Goal: Information Seeking & Learning: Learn about a topic

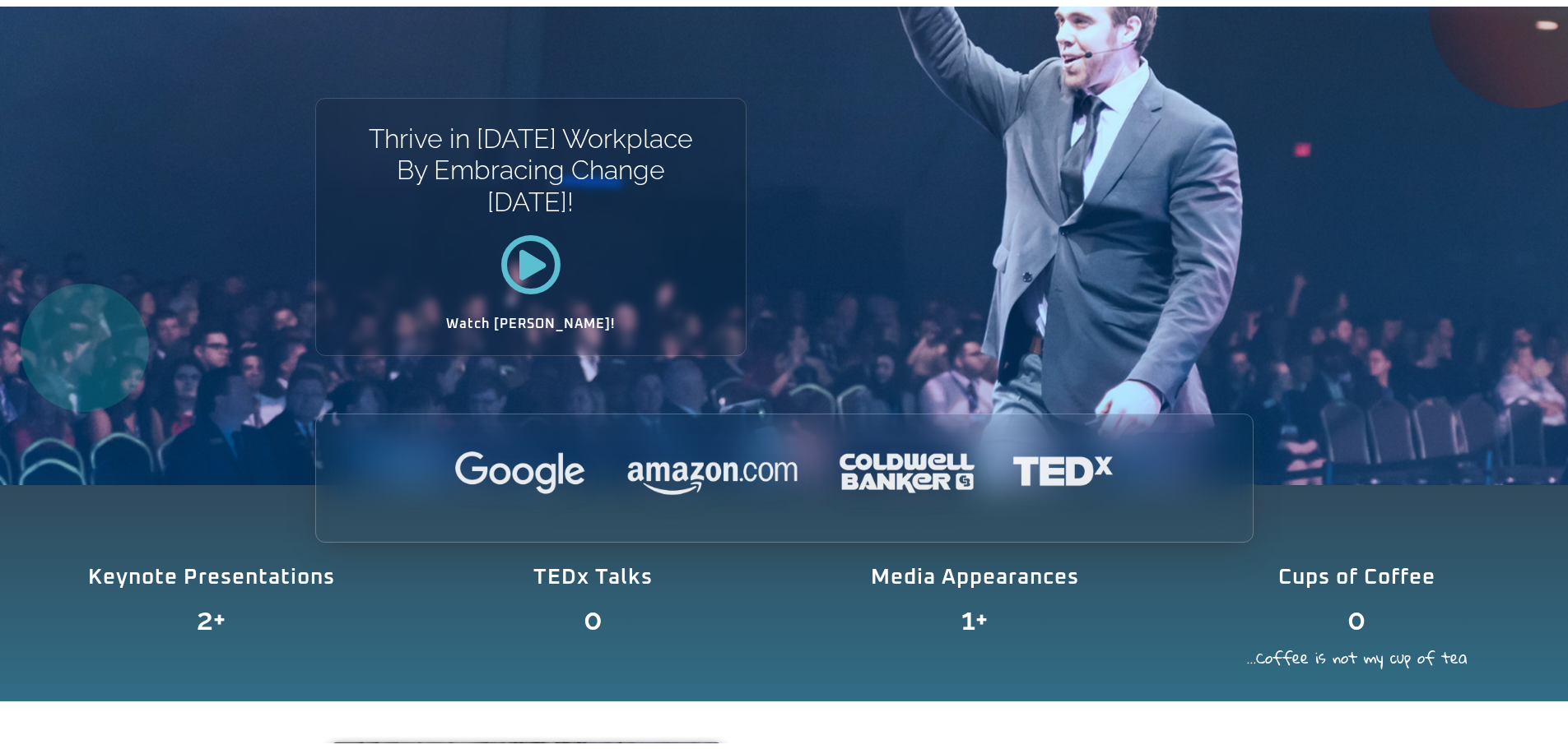
scroll to position [246, 0]
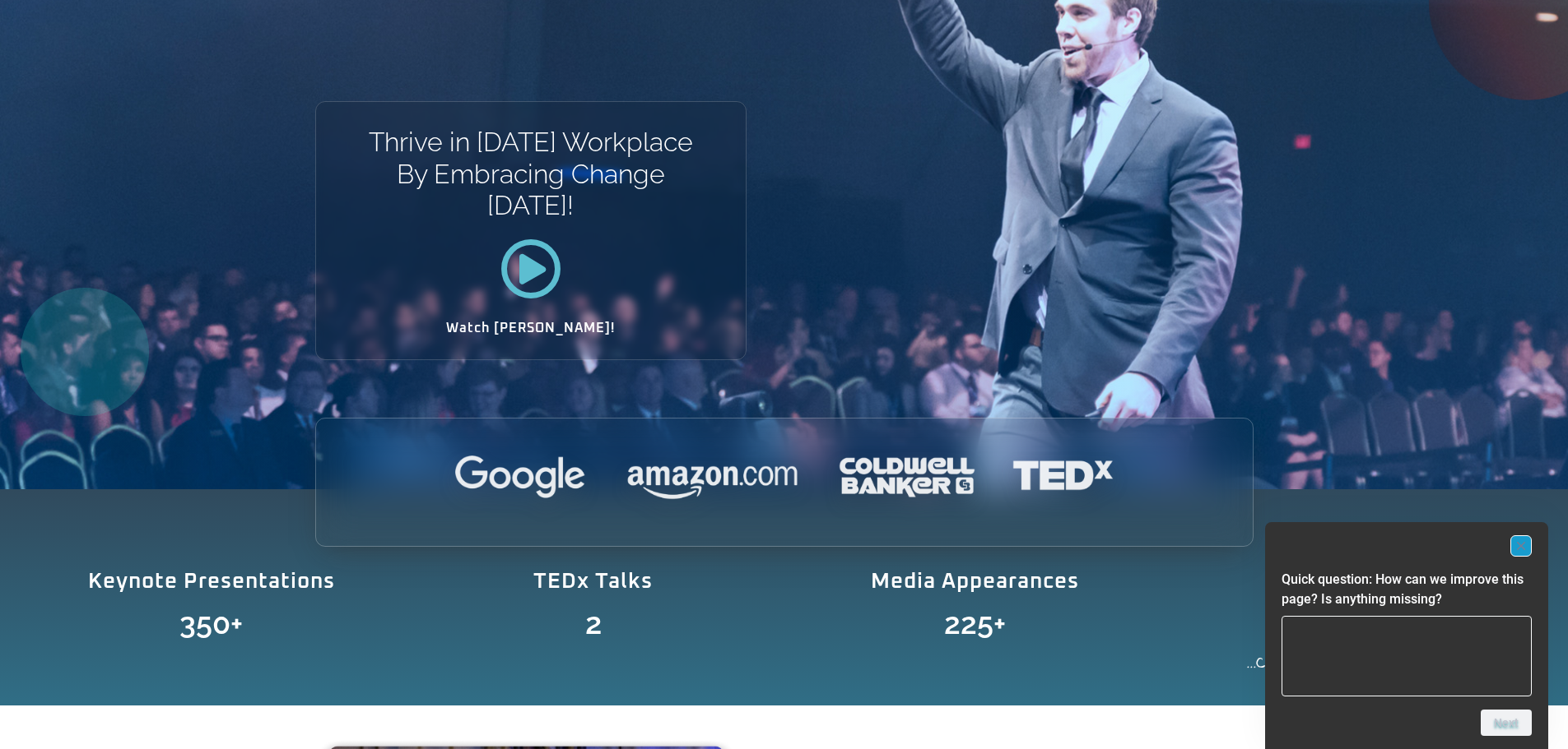
click at [1526, 547] on rect "Hide survey" at bounding box center [1521, 546] width 20 height 20
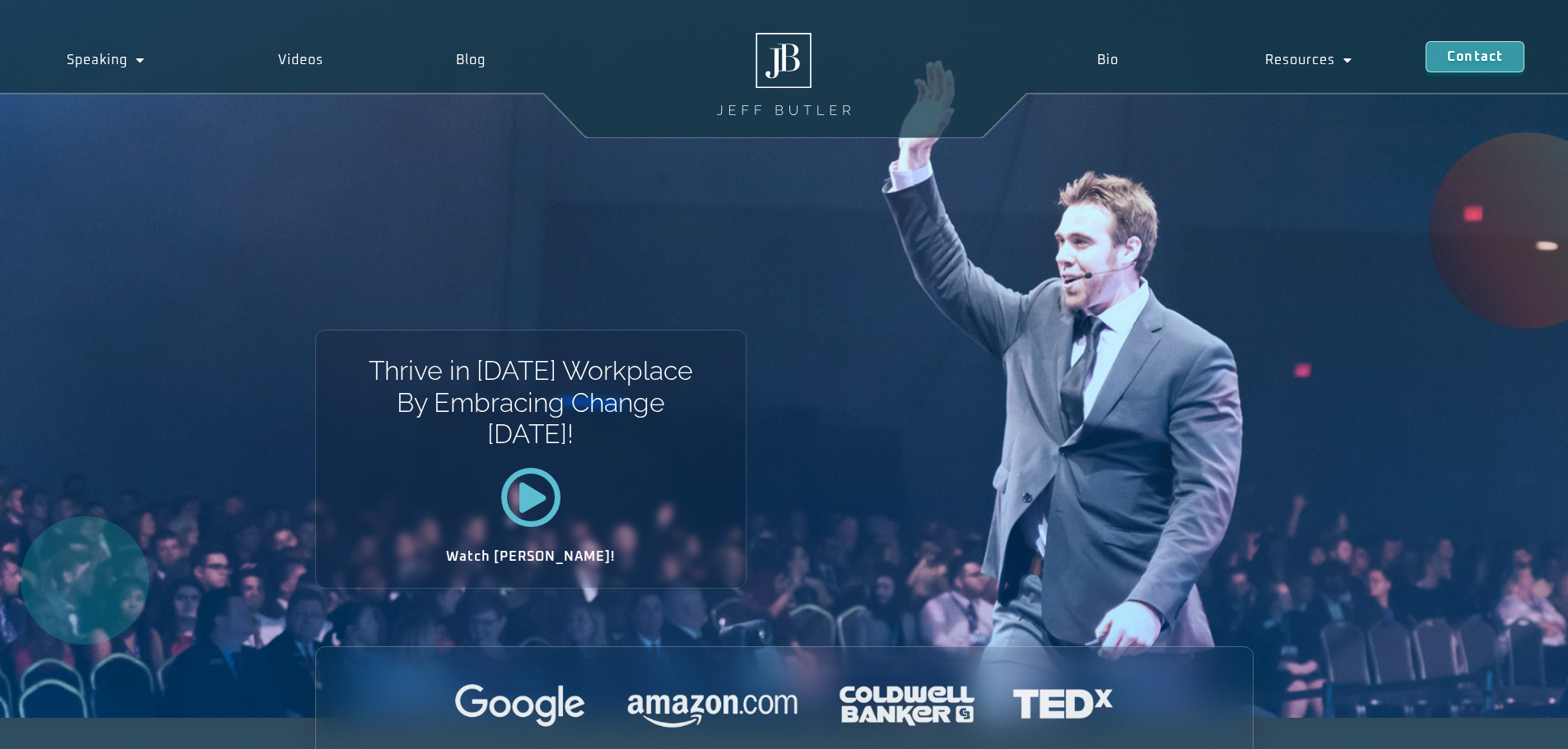
scroll to position [0, 0]
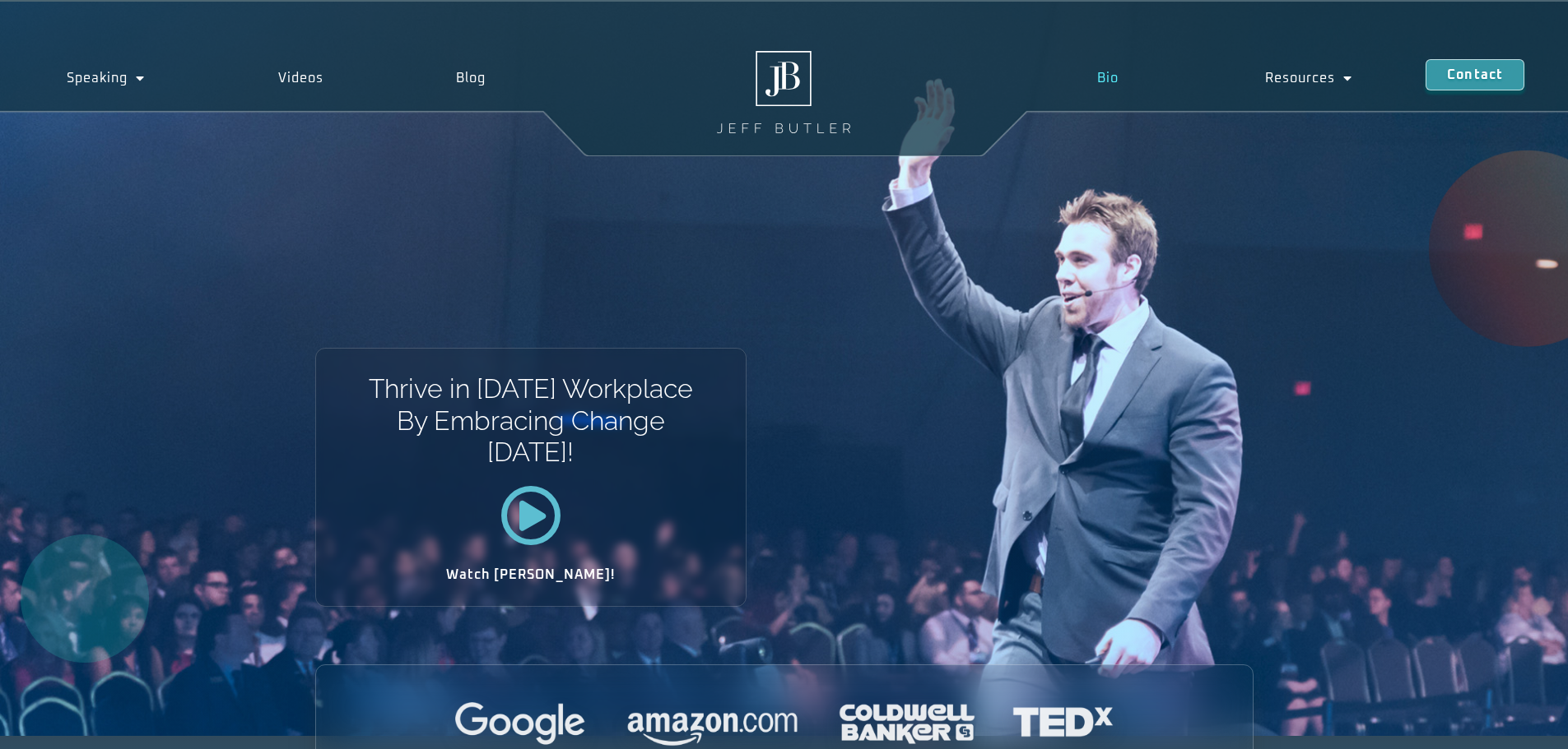
click at [1097, 78] on link "Bio" at bounding box center [1107, 78] width 168 height 37
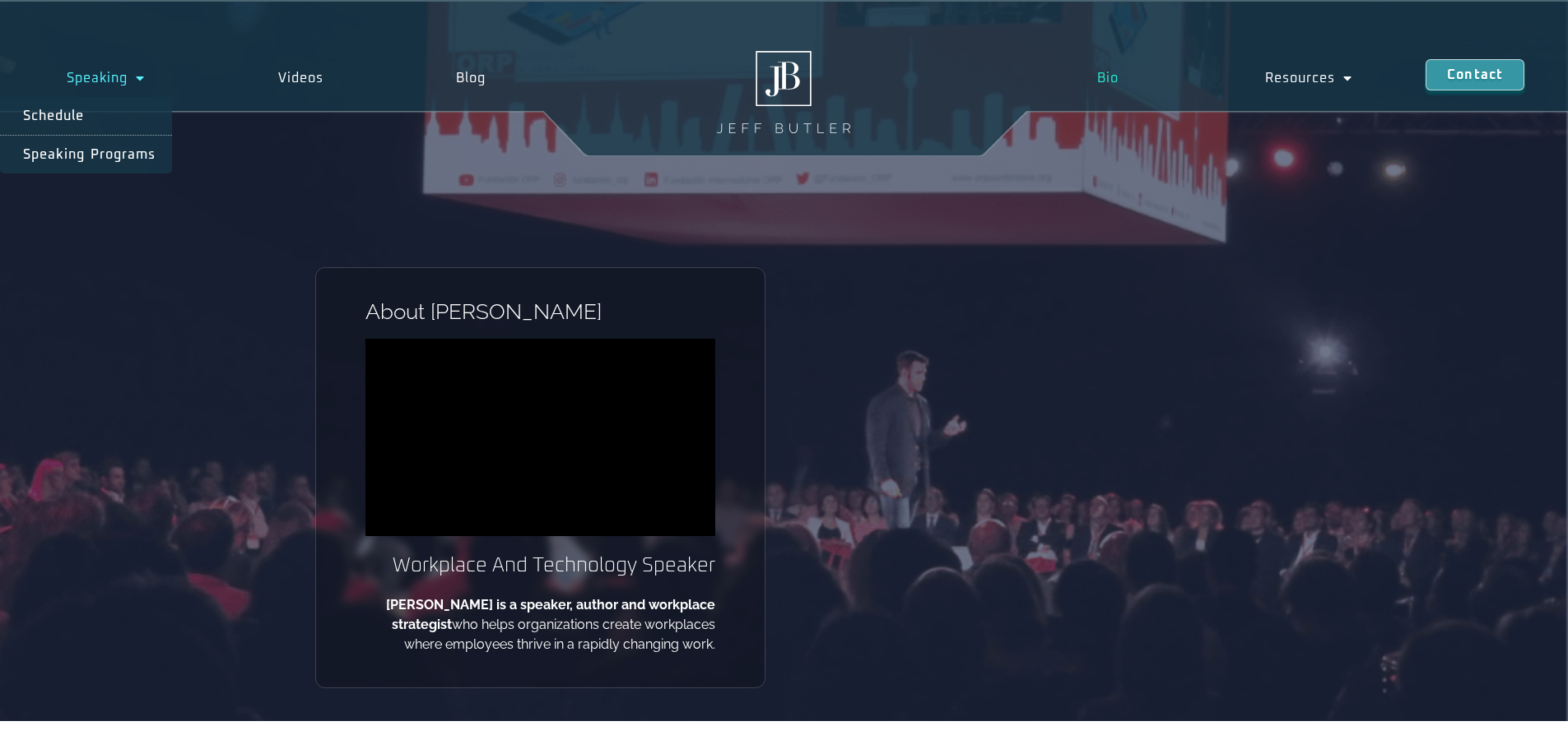
click at [138, 75] on span "Menu" at bounding box center [136, 78] width 17 height 29
click at [128, 80] on span "Menu" at bounding box center [136, 78] width 17 height 29
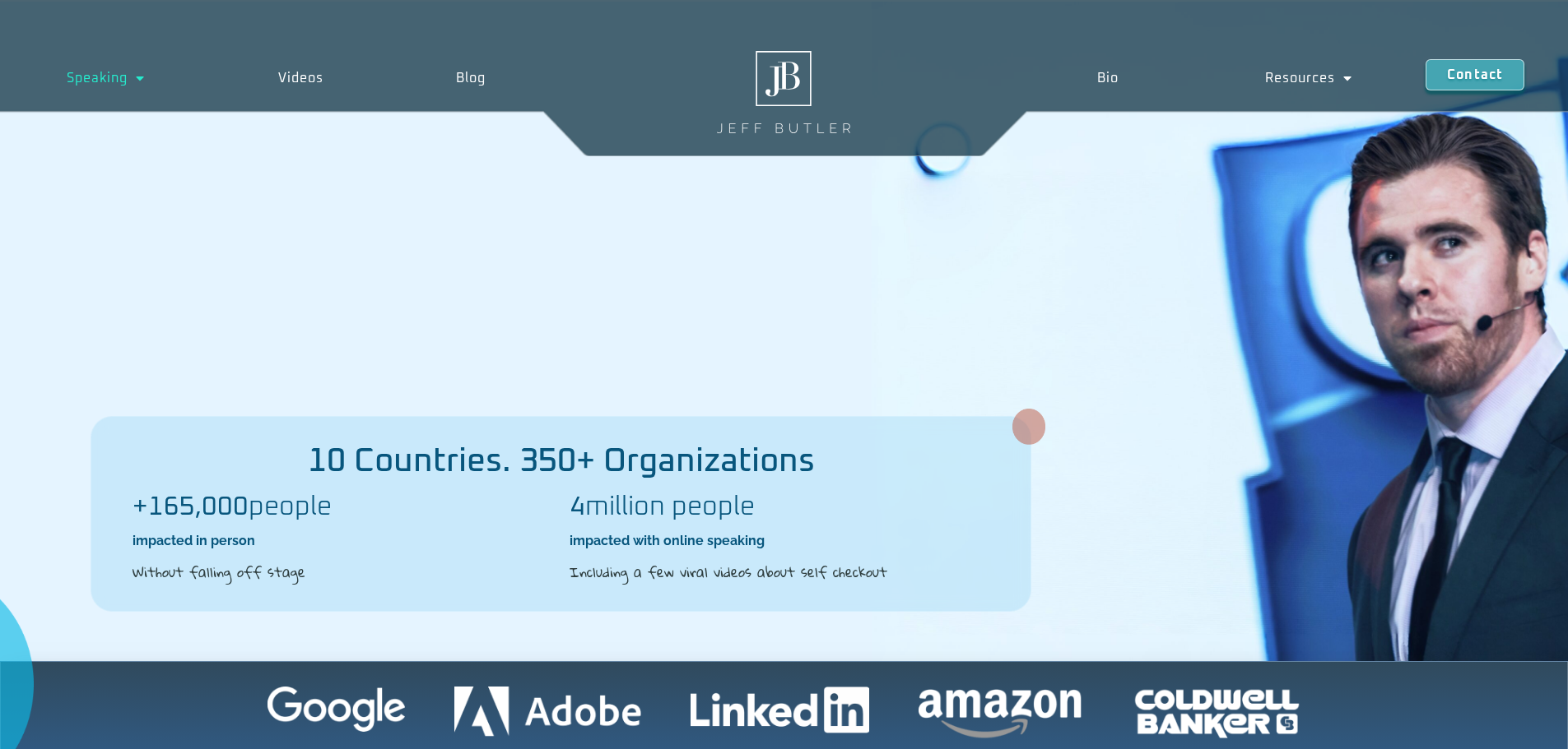
click at [1016, 429] on img at bounding box center [1029, 427] width 33 height 36
